Goal: Information Seeking & Learning: Learn about a topic

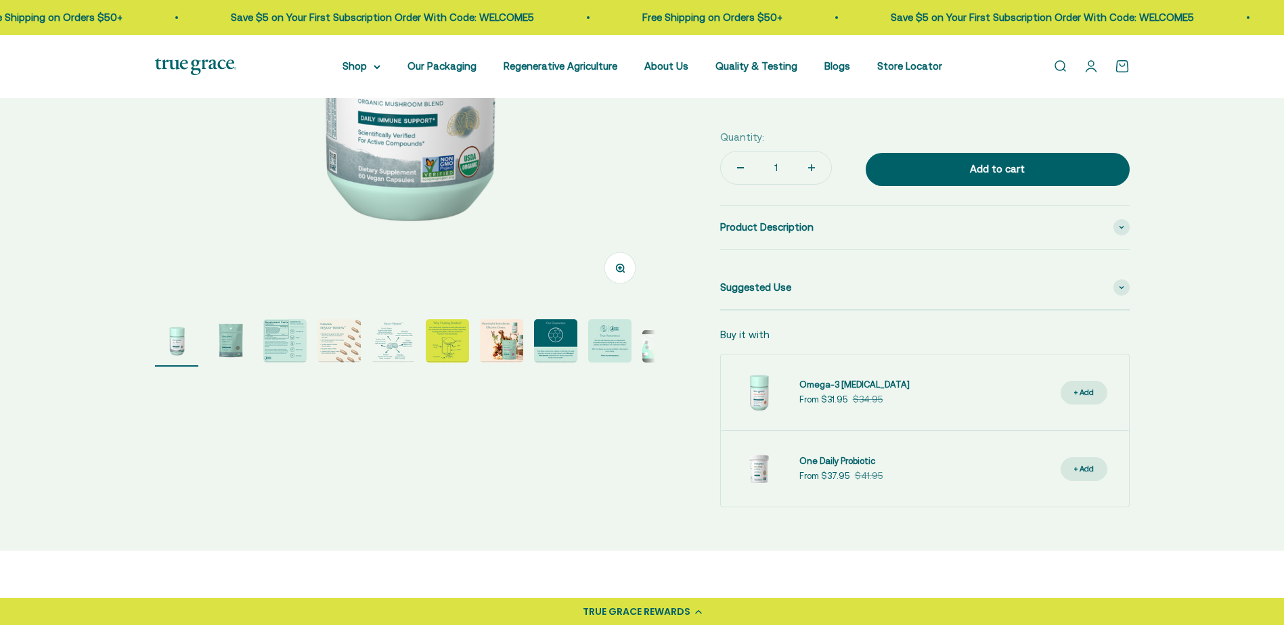
select select "3"
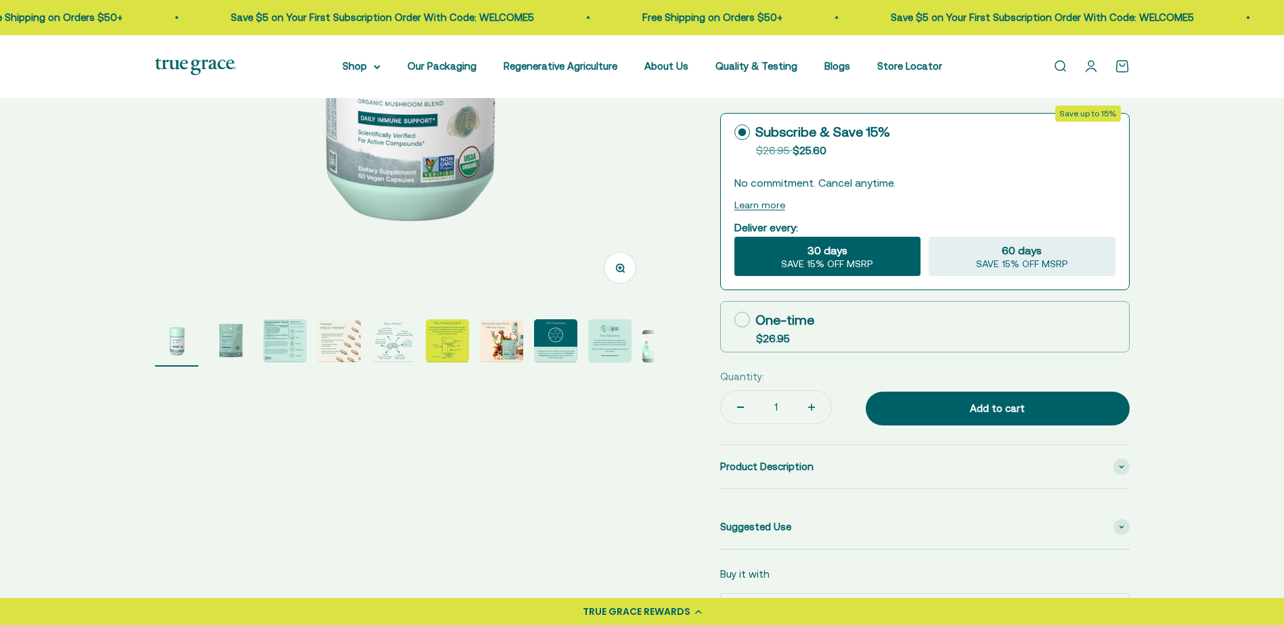
click at [348, 348] on img "Go to item 4" at bounding box center [338, 340] width 43 height 43
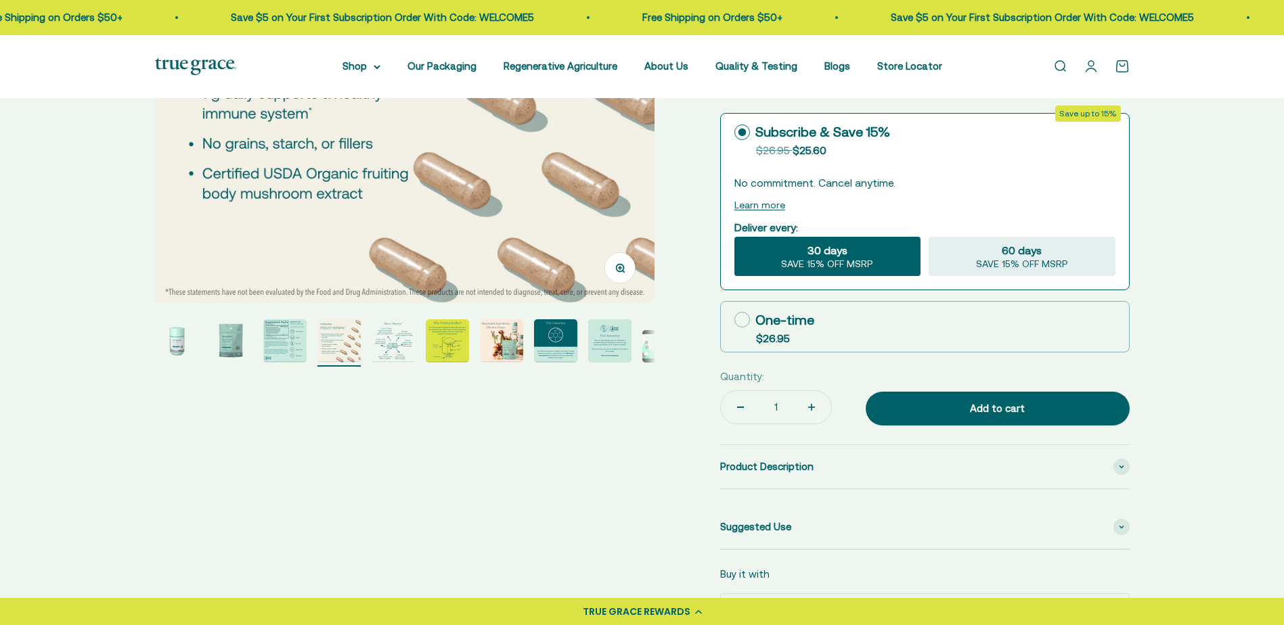
click at [399, 348] on img "Go to item 5" at bounding box center [393, 340] width 43 height 43
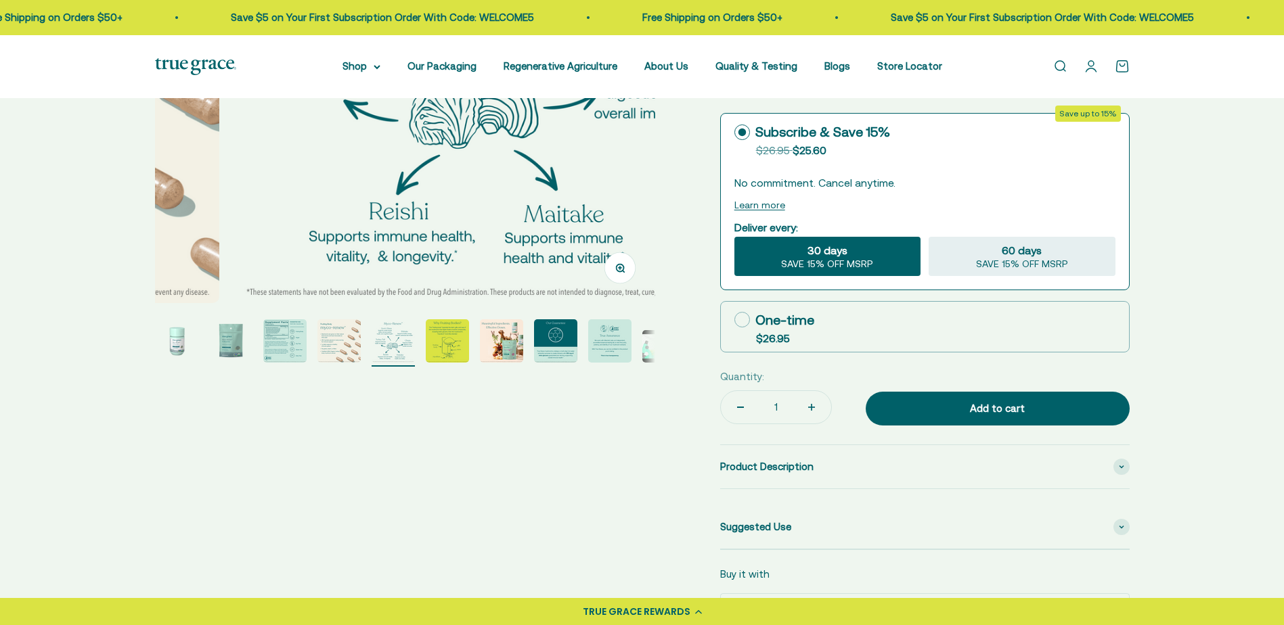
scroll to position [0, 2066]
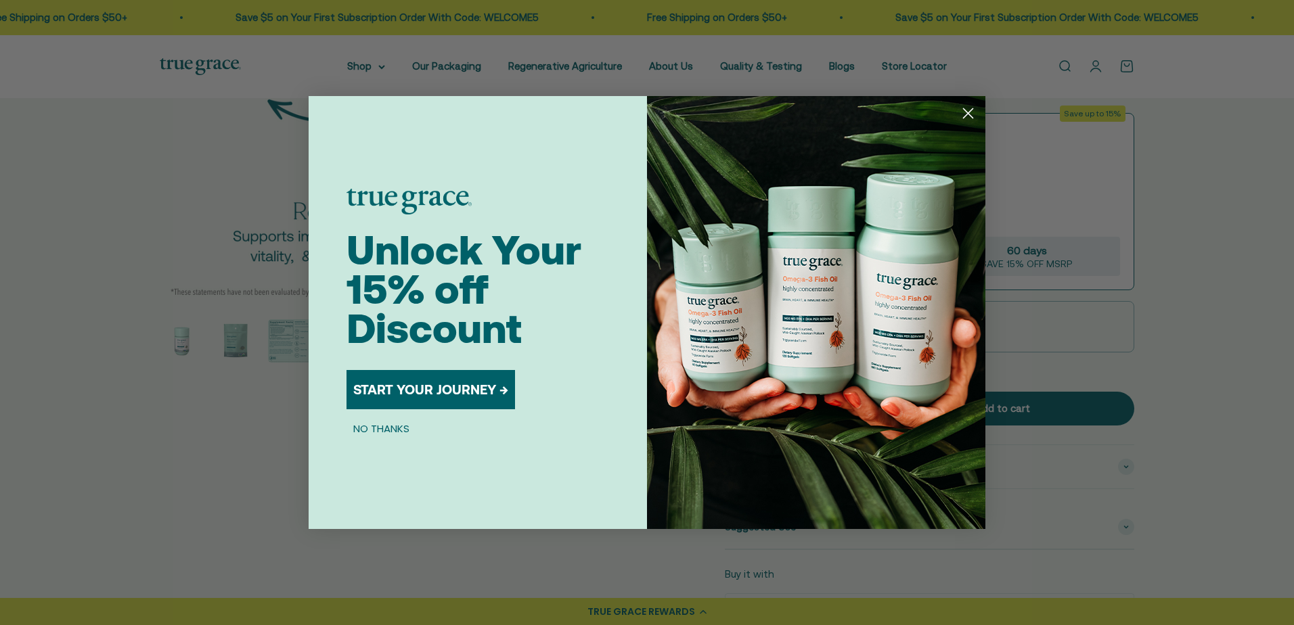
click at [966, 110] on circle "Close dialog" at bounding box center [968, 113] width 22 height 22
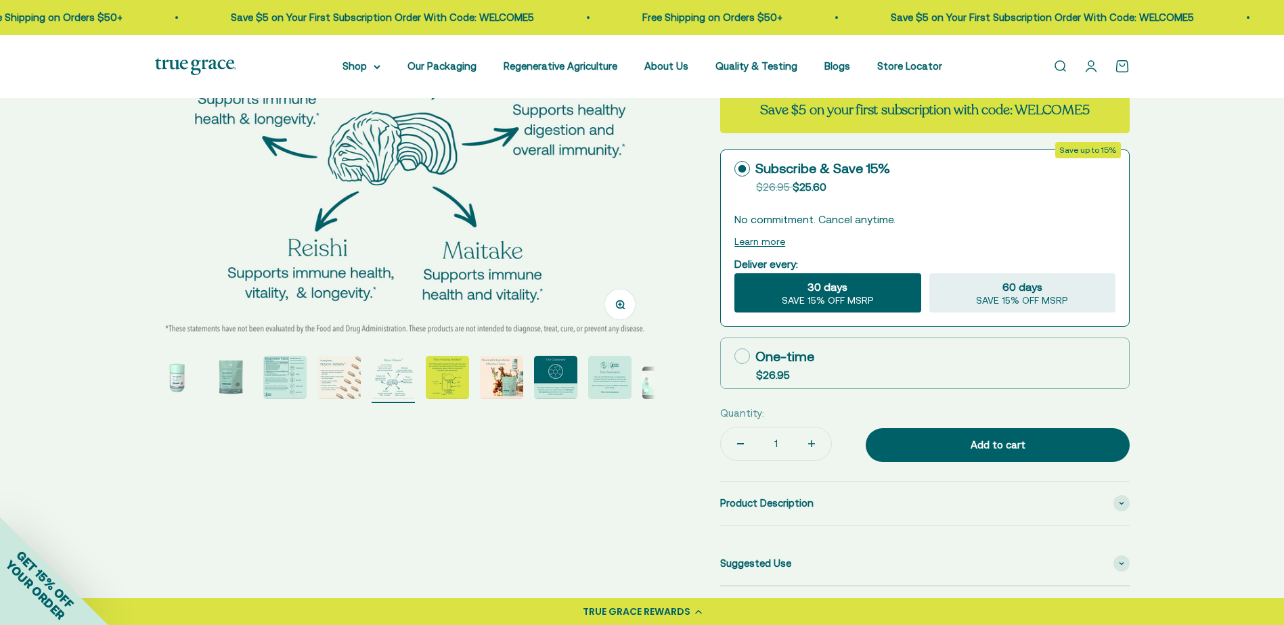
scroll to position [135, 0]
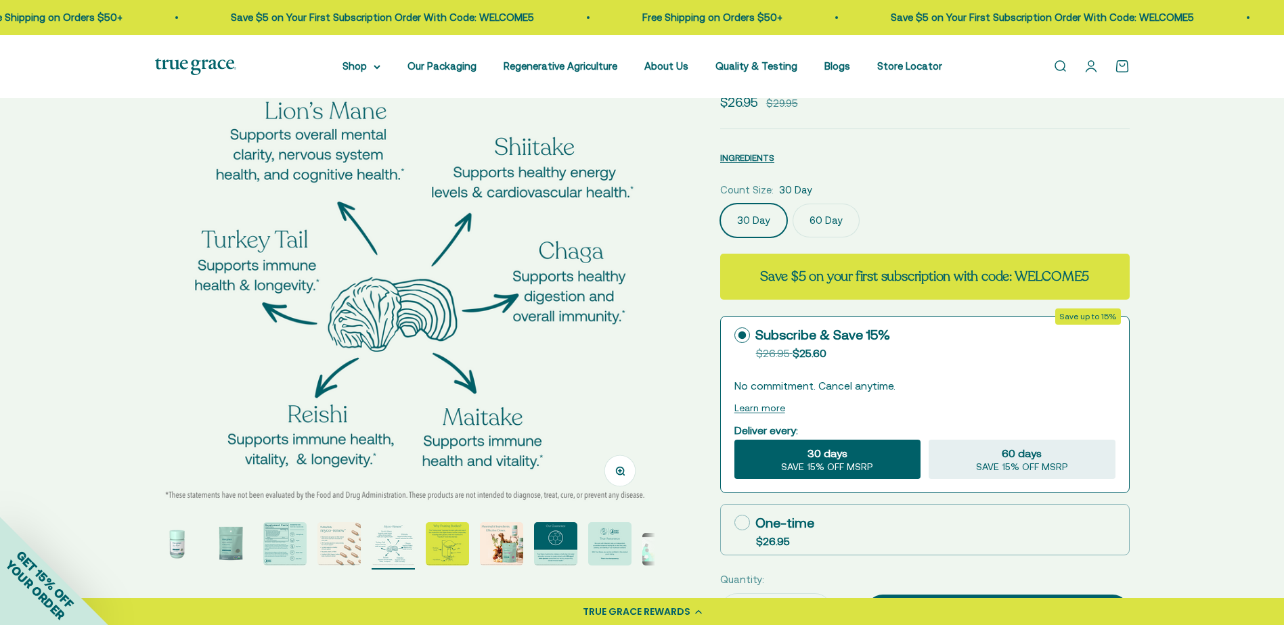
click at [392, 545] on img "Go to item 5" at bounding box center [393, 543] width 43 height 43
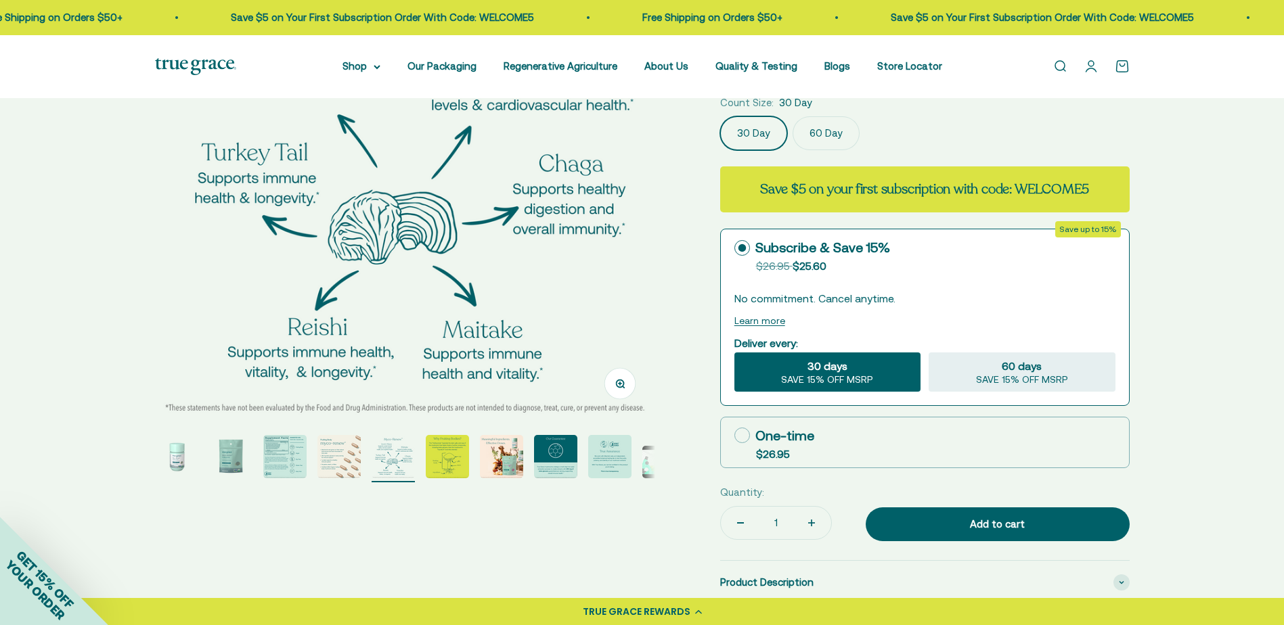
scroll to position [203, 0]
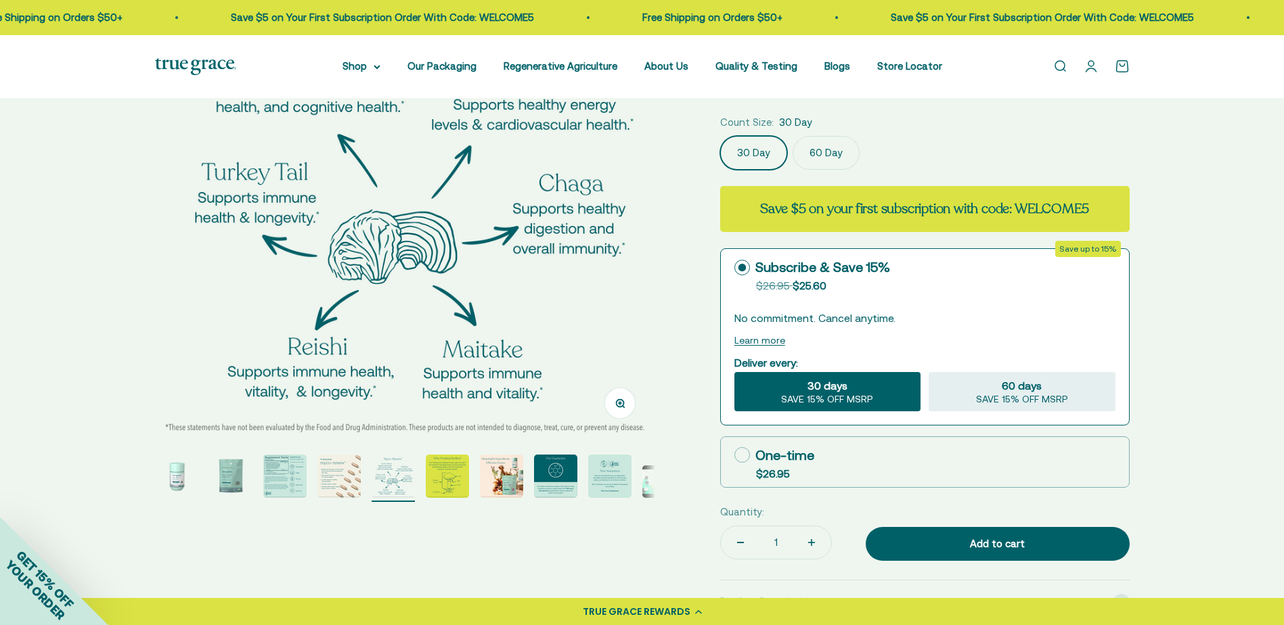
click at [444, 488] on img "Go to item 6" at bounding box center [447, 476] width 43 height 43
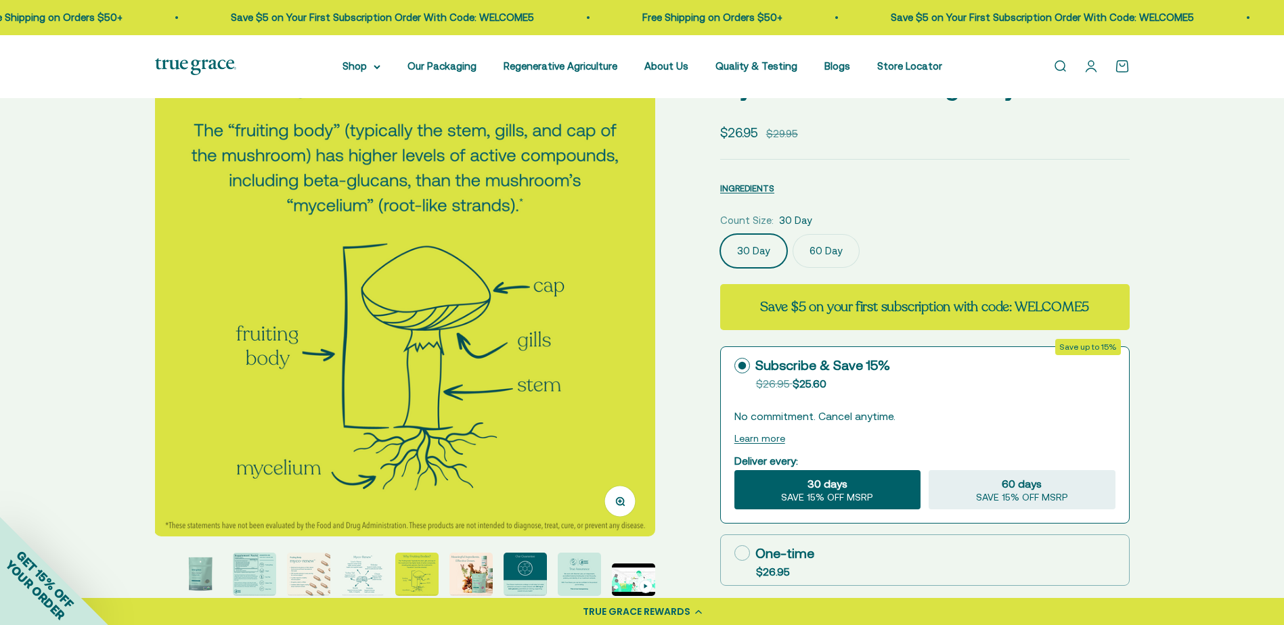
scroll to position [135, 0]
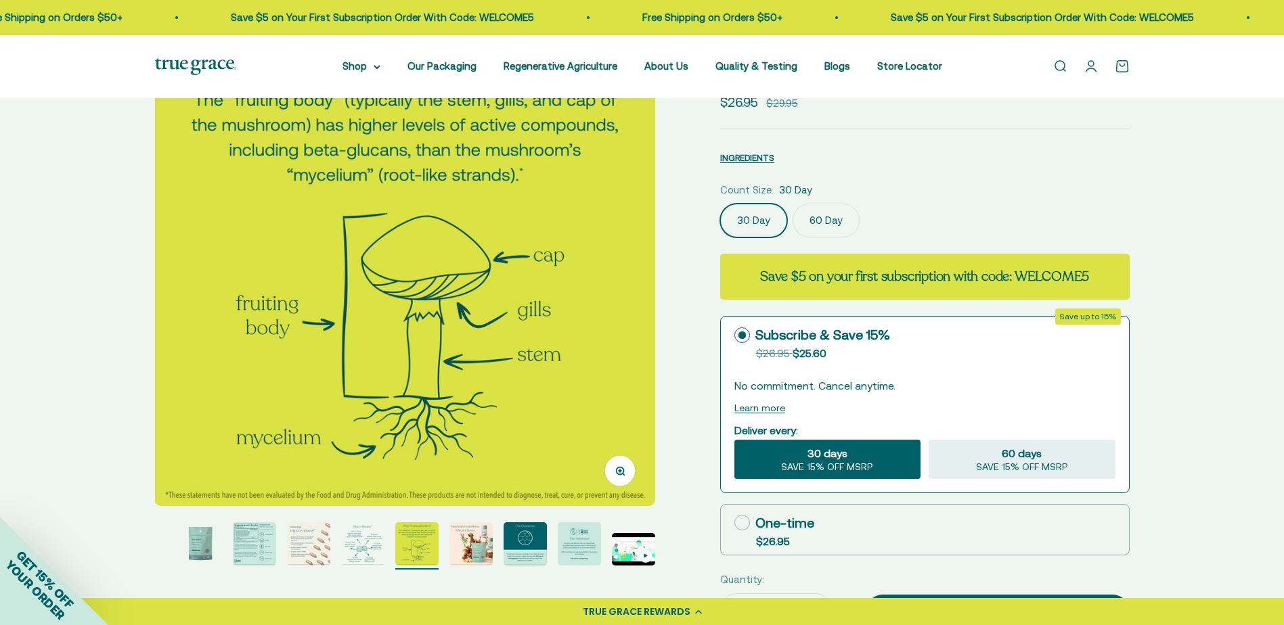
click at [358, 540] on img "Go to item 5" at bounding box center [362, 543] width 43 height 43
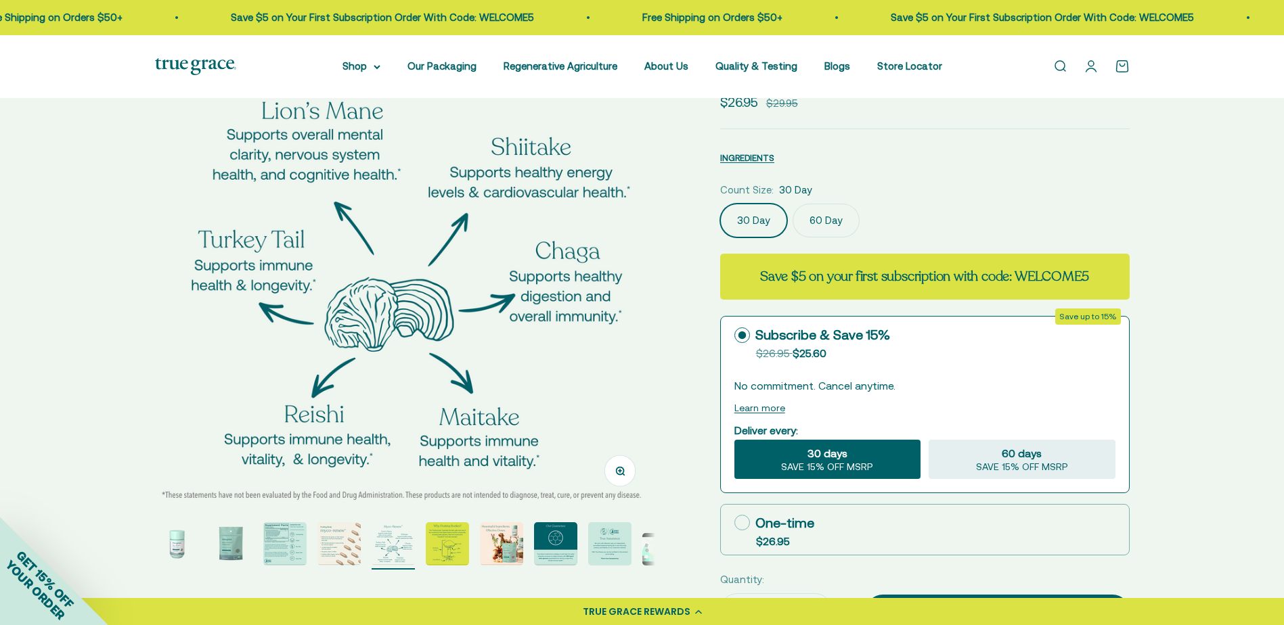
scroll to position [0, 2066]
click at [365, 204] on img at bounding box center [404, 256] width 500 height 500
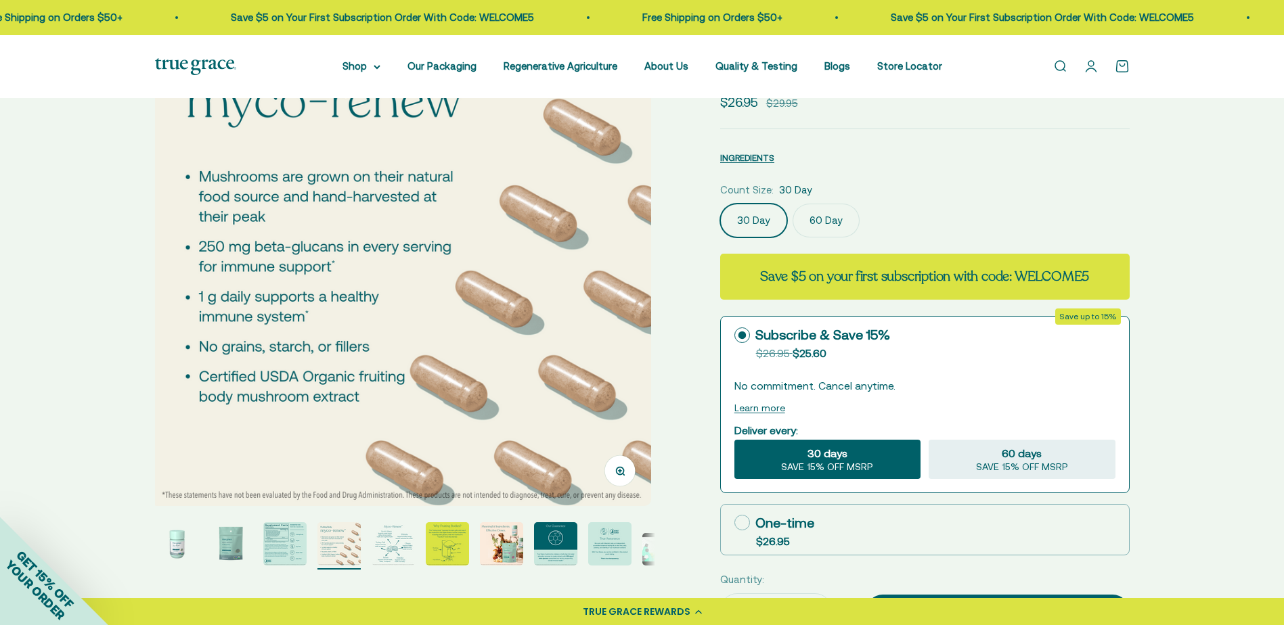
scroll to position [0, 1550]
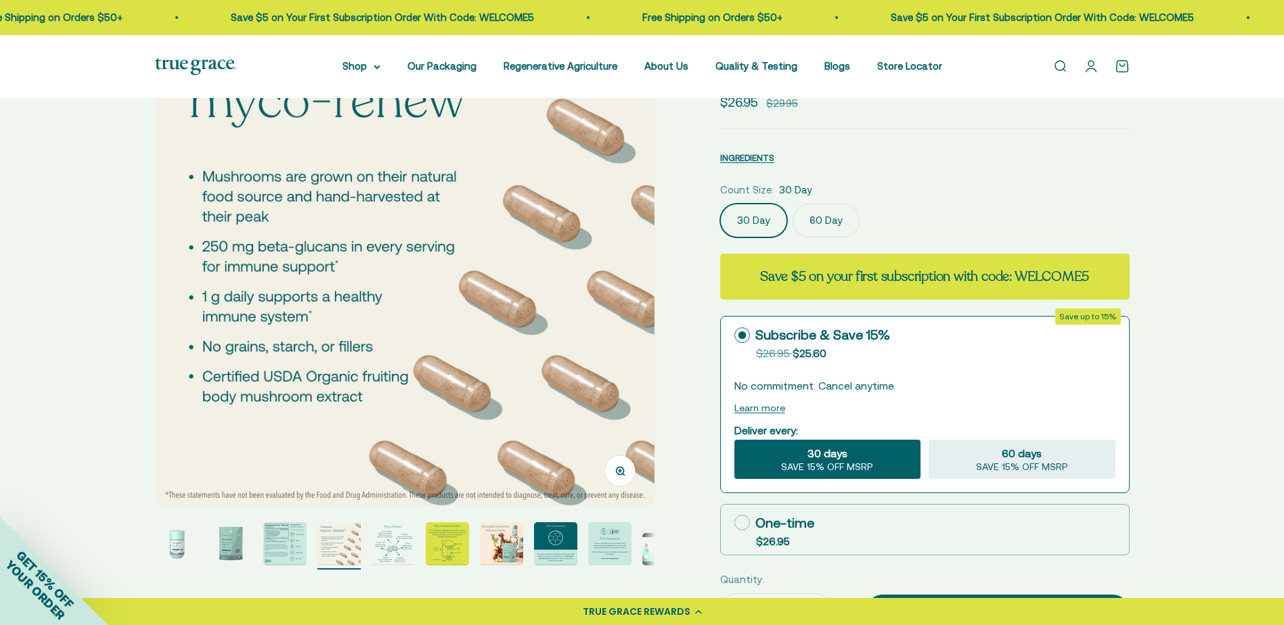
click at [648, 315] on img at bounding box center [404, 256] width 500 height 500
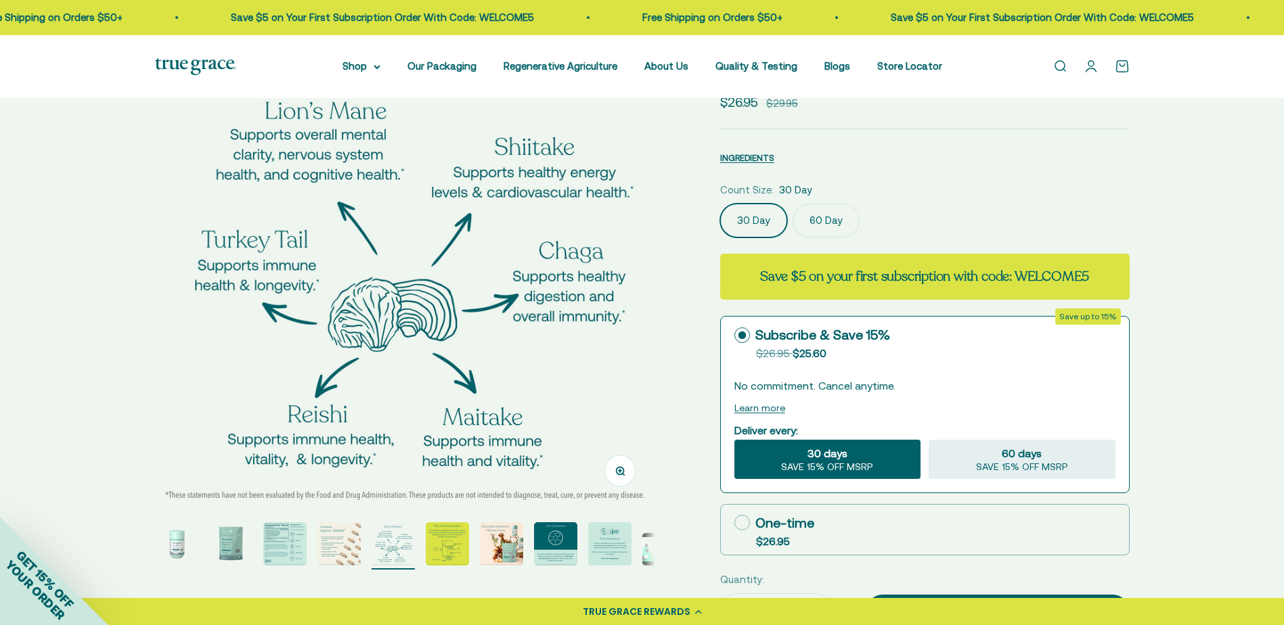
scroll to position [203, 0]
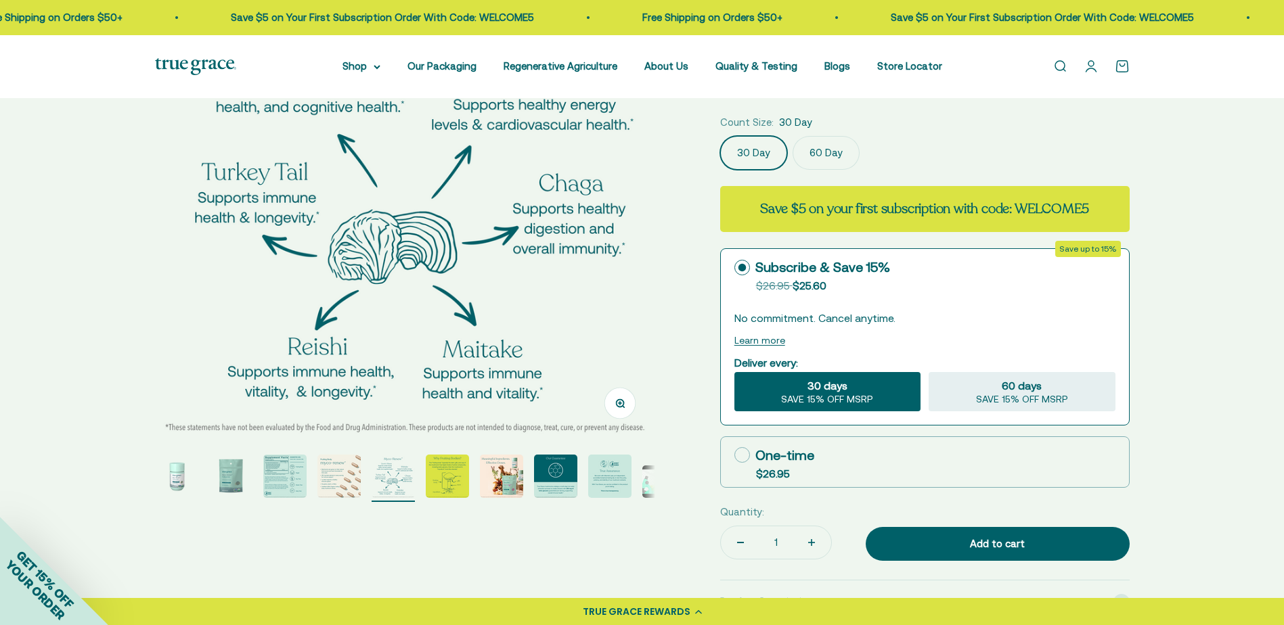
click at [670, 280] on div "Zoom Go to item 1 Go to item 2 Go to item 3 Go to item 4 Go to item 5 Go to ite…" at bounding box center [642, 410] width 974 height 944
click at [432, 240] on img at bounding box center [404, 188] width 500 height 500
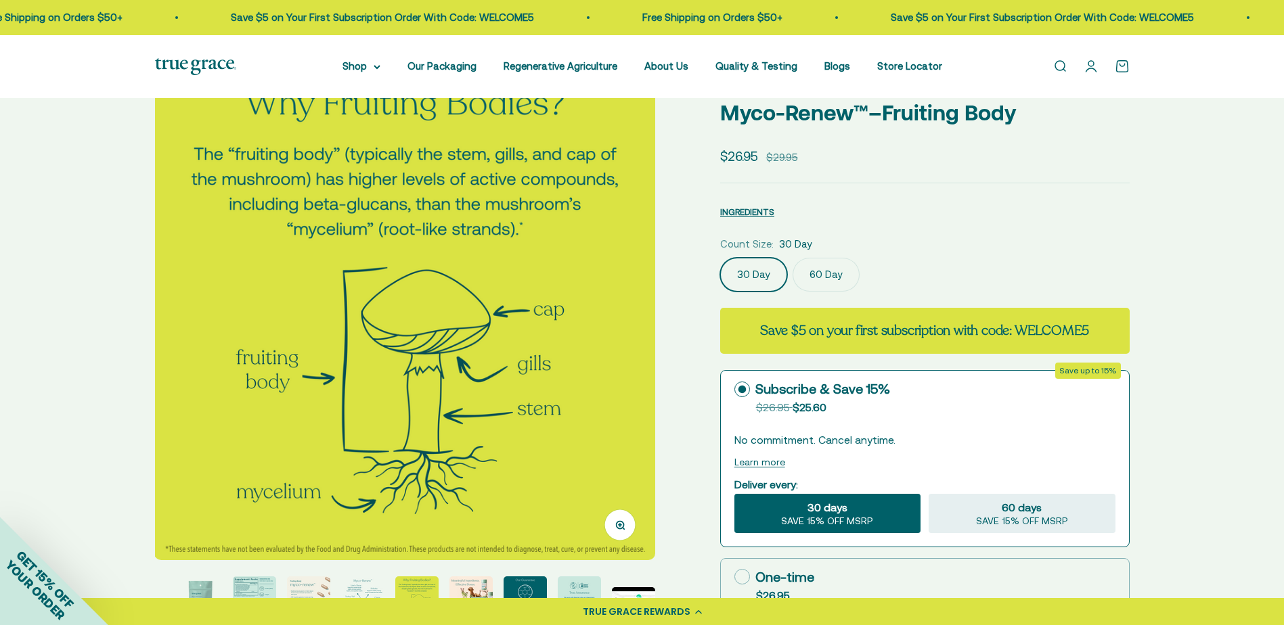
scroll to position [68, 0]
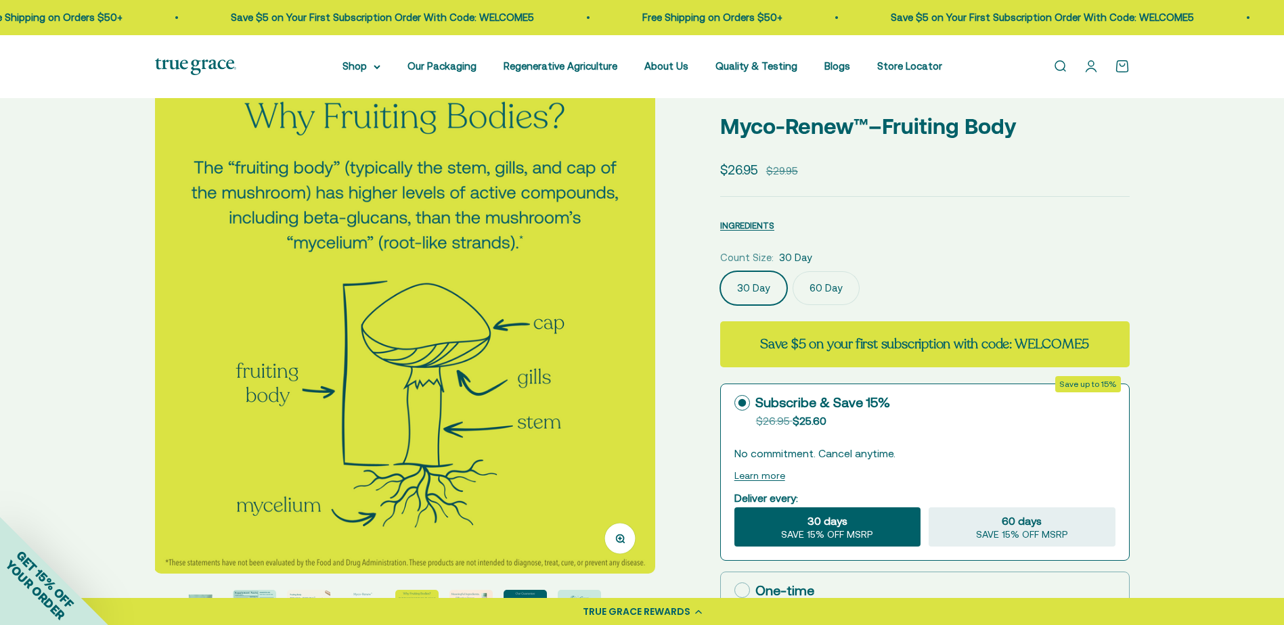
click at [522, 280] on img at bounding box center [404, 324] width 500 height 500
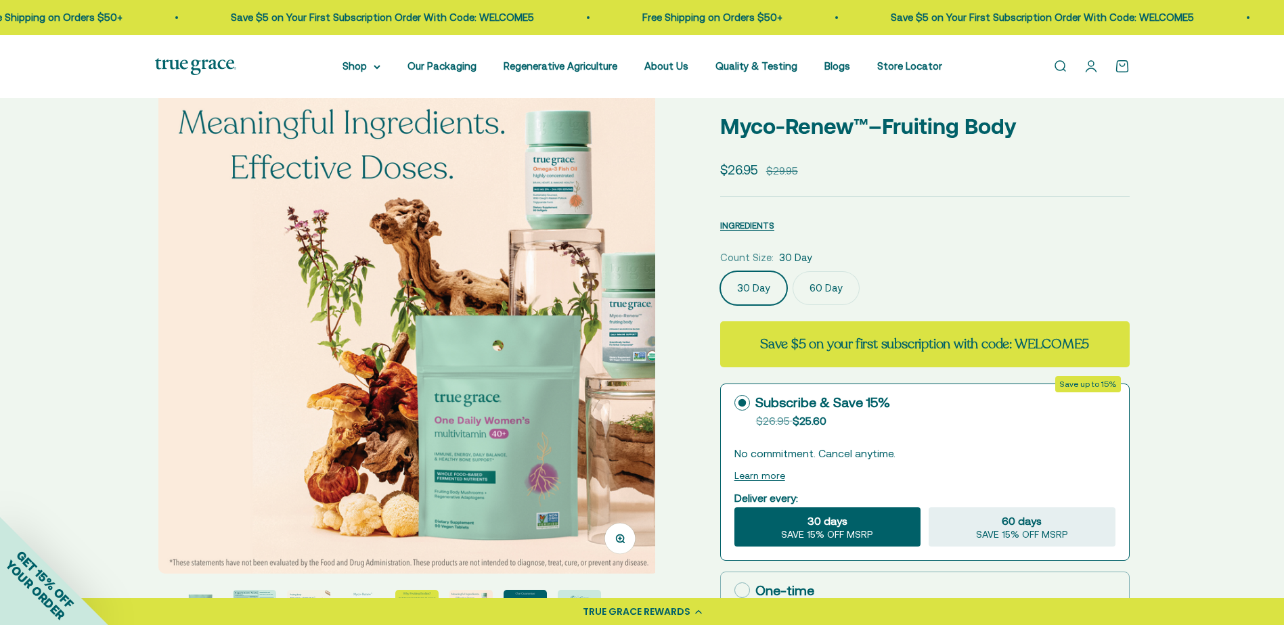
scroll to position [0, 3099]
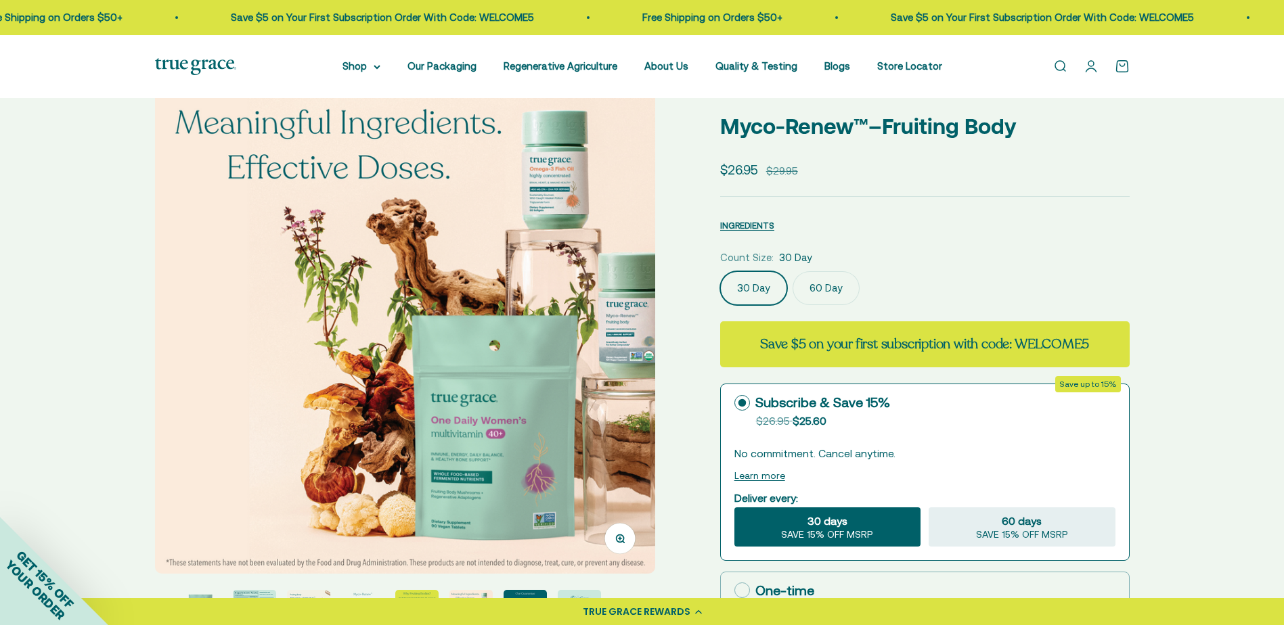
click at [522, 280] on img at bounding box center [405, 324] width 500 height 500
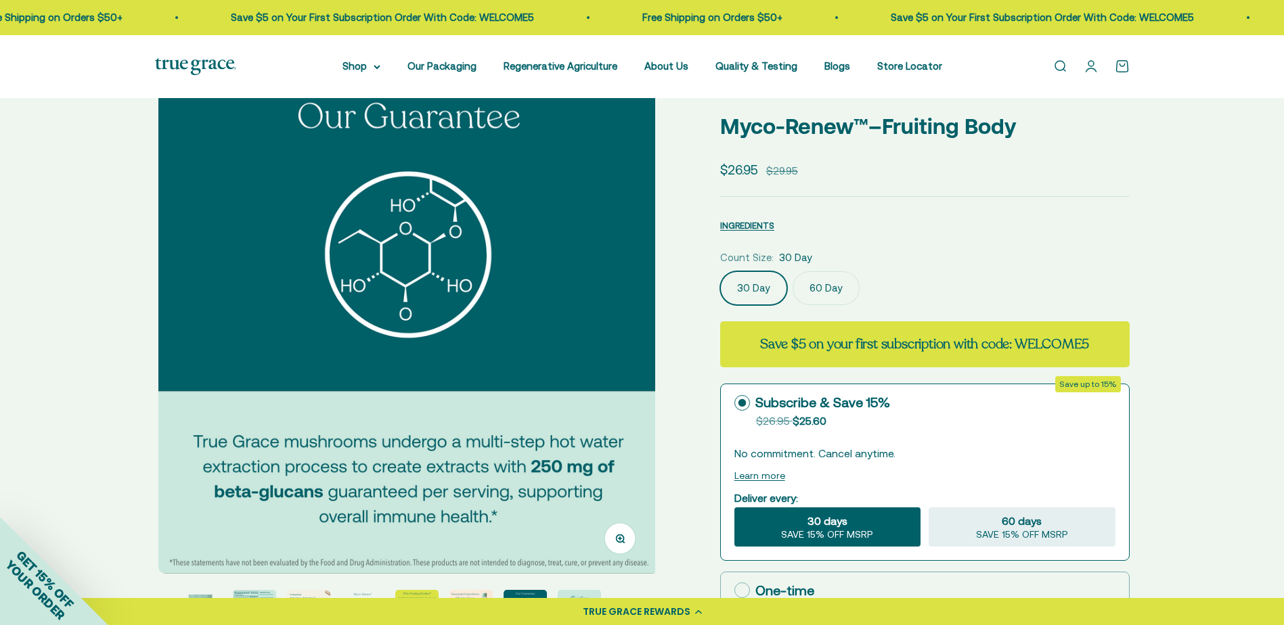
scroll to position [0, 3615]
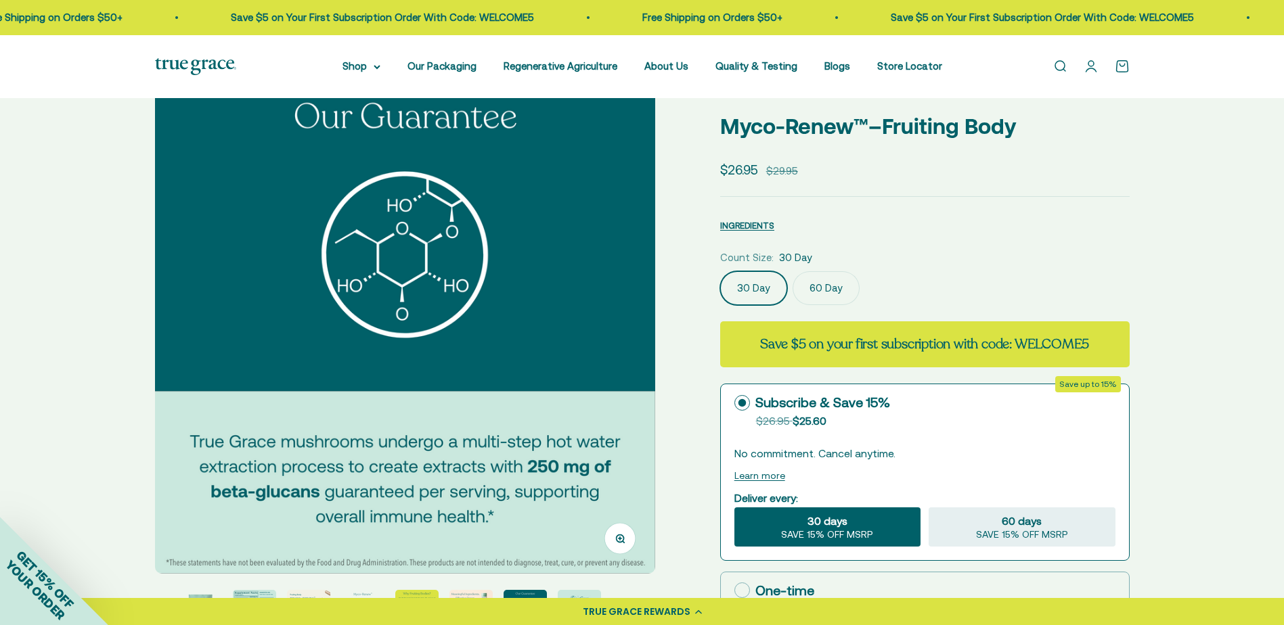
click at [518, 280] on img at bounding box center [405, 324] width 500 height 500
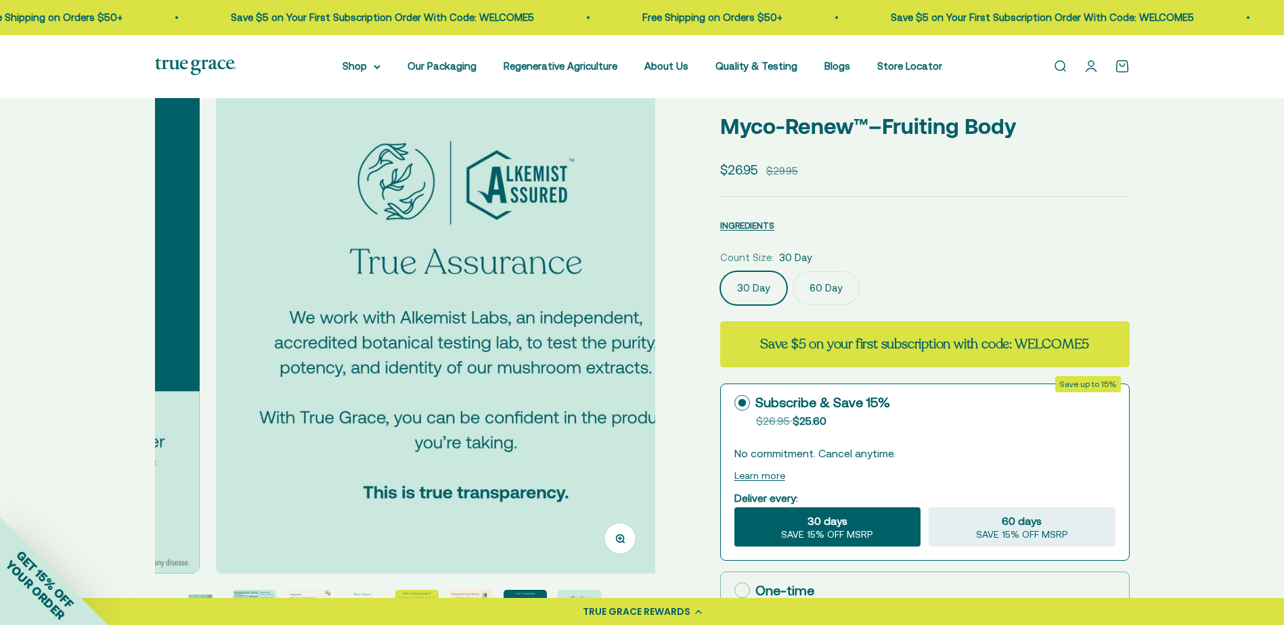
scroll to position [0, 4132]
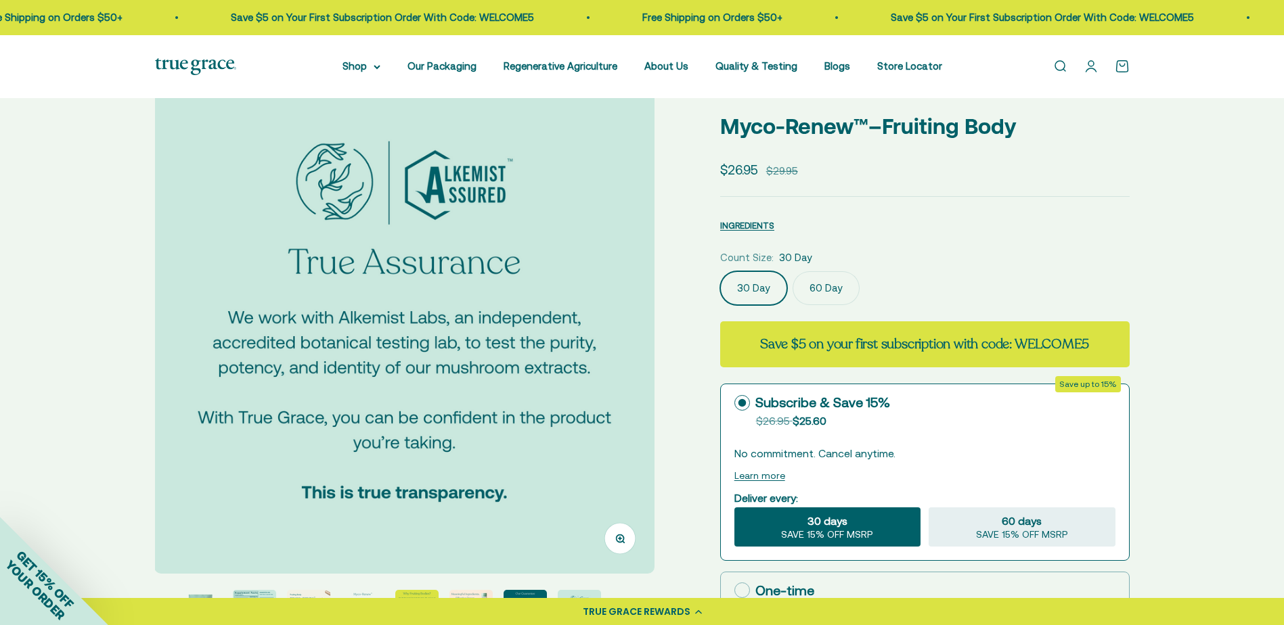
click at [518, 282] on img at bounding box center [404, 324] width 500 height 500
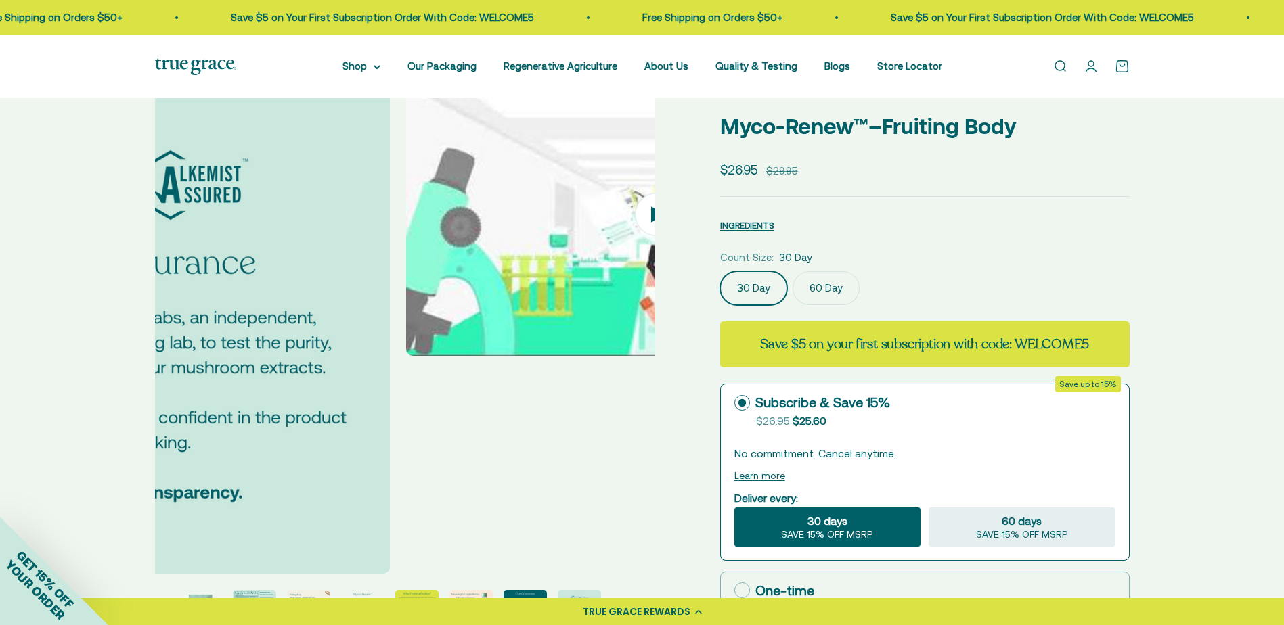
scroll to position [0, 4648]
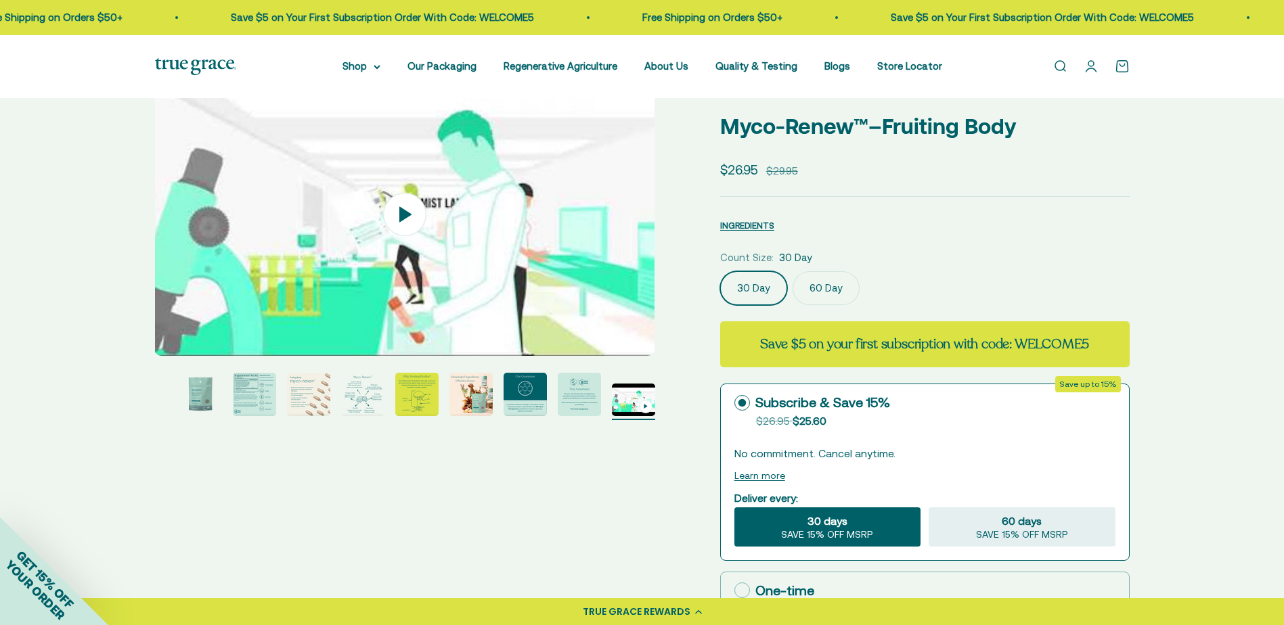
click at [518, 282] on img at bounding box center [404, 215] width 500 height 283
